Goal: Task Accomplishment & Management: Complete application form

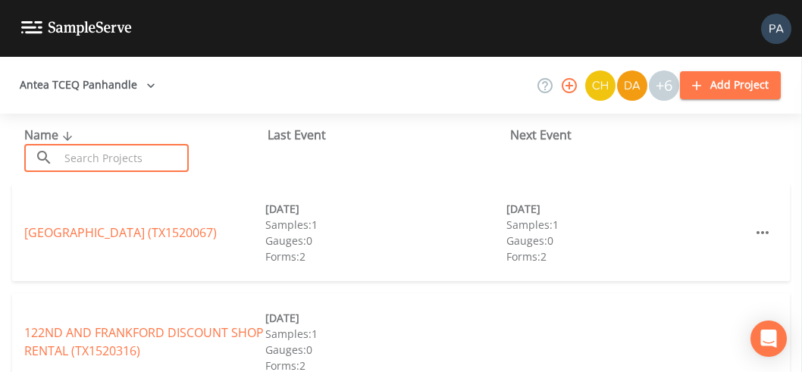
click at [111, 152] on input "text" at bounding box center [124, 158] width 130 height 28
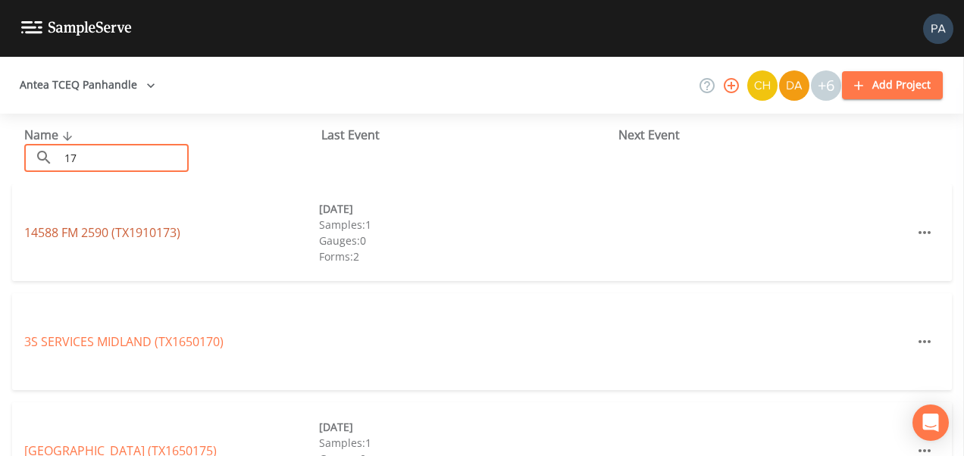
type input "1"
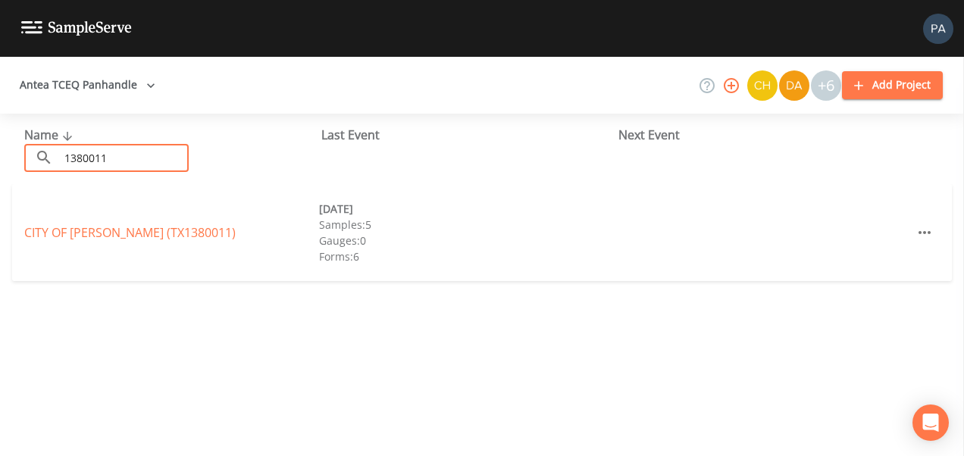
type input "1380011"
click at [114, 234] on link "CITY OF [PERSON_NAME] (TX1380011)" at bounding box center [130, 232] width 212 height 17
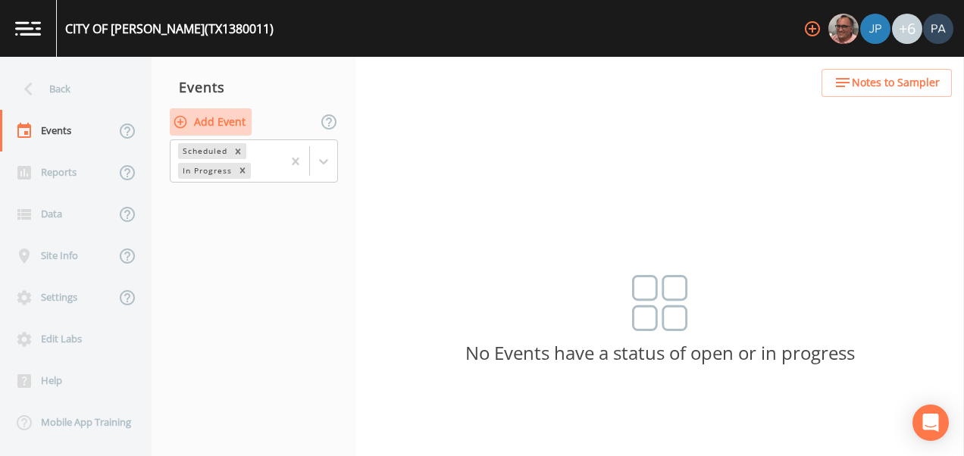
click at [203, 116] on button "Add Event" at bounding box center [211, 122] width 82 height 28
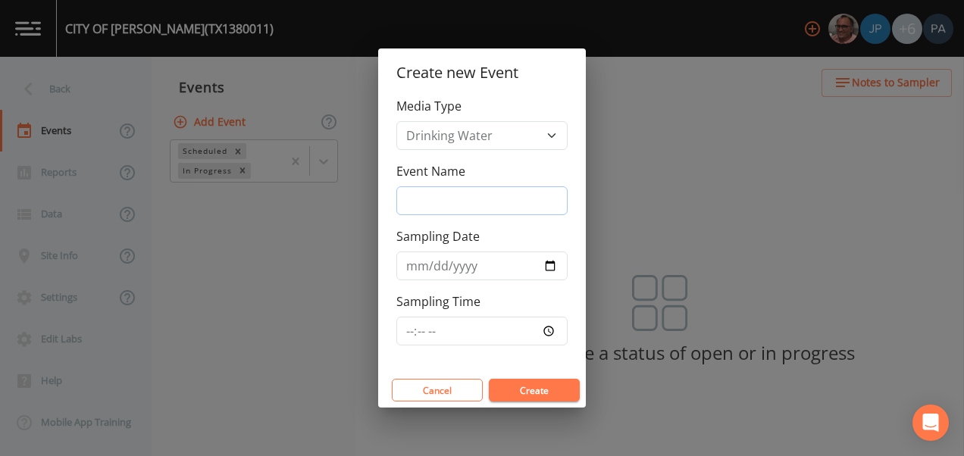
click at [460, 196] on input "Event Name" at bounding box center [482, 201] width 171 height 29
type input "4Q"
type input "[DATE]"
click at [407, 327] on input "Sampling Time" at bounding box center [482, 331] width 171 height 29
click at [528, 372] on button "Create" at bounding box center [534, 390] width 91 height 23
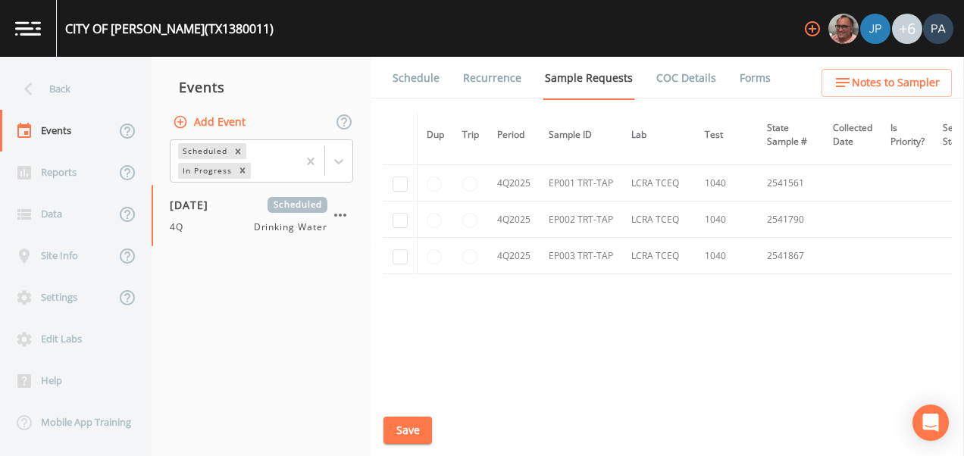
scroll to position [3929, 0]
